Goal: Information Seeking & Learning: Learn about a topic

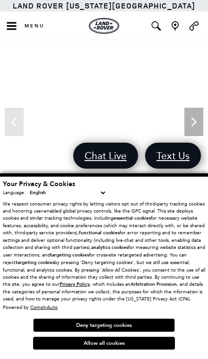
click at [113, 341] on button "Allow all cookies" at bounding box center [104, 342] width 142 height 13
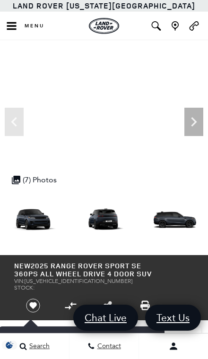
click at [142, 217] on img at bounding box center [175, 218] width 66 height 37
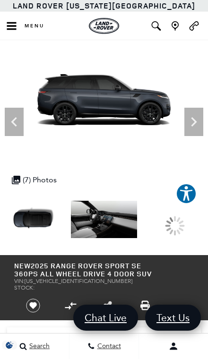
click at [114, 216] on img at bounding box center [104, 218] width 66 height 37
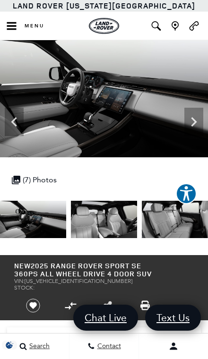
click at [122, 219] on img at bounding box center [104, 218] width 66 height 37
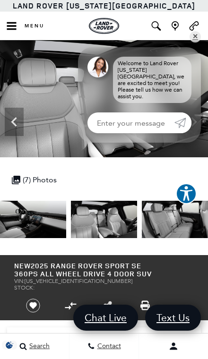
click at [163, 103] on div "Welcome to Land Rover [US_STATE][GEOGRAPHIC_DATA], we are excited to meet you! …" at bounding box center [139, 75] width 123 height 56
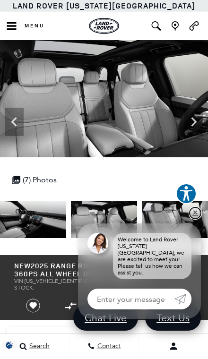
click at [199, 211] on link "✕" at bounding box center [194, 212] width 11 height 11
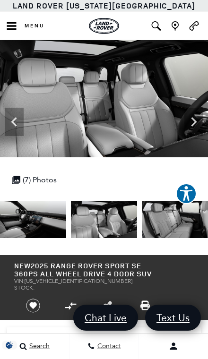
click at [169, 216] on img at bounding box center [175, 218] width 66 height 37
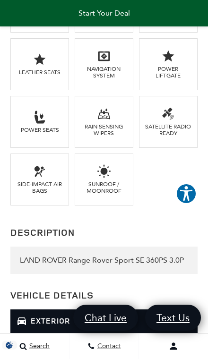
scroll to position [1184, 0]
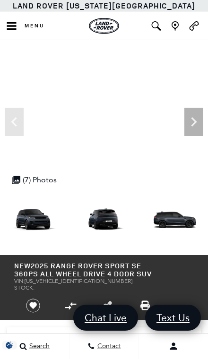
click at [199, 120] on icon "Next" at bounding box center [193, 121] width 19 height 19
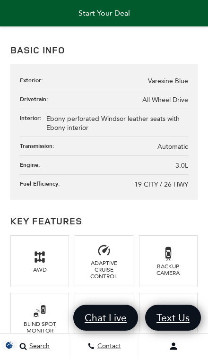
scroll to position [835, 0]
